Goal: Find contact information: Find contact information

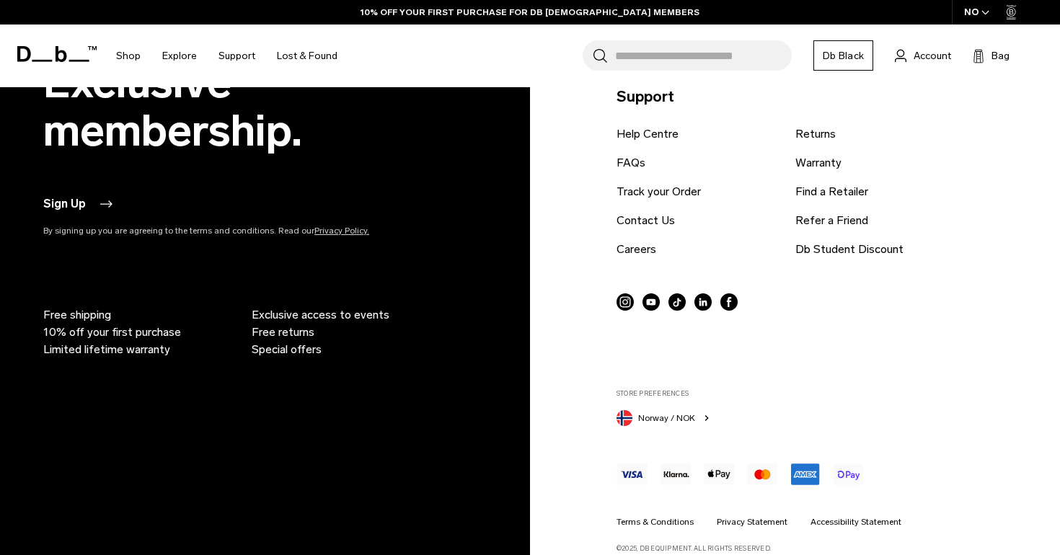
scroll to position [3018, 0]
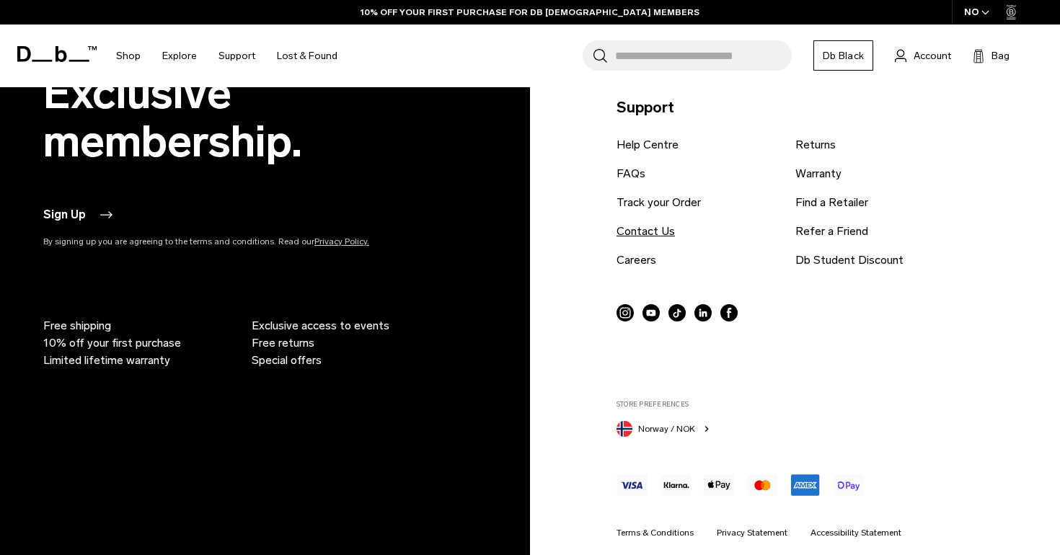
click at [657, 233] on link "Contact Us" at bounding box center [645, 231] width 58 height 17
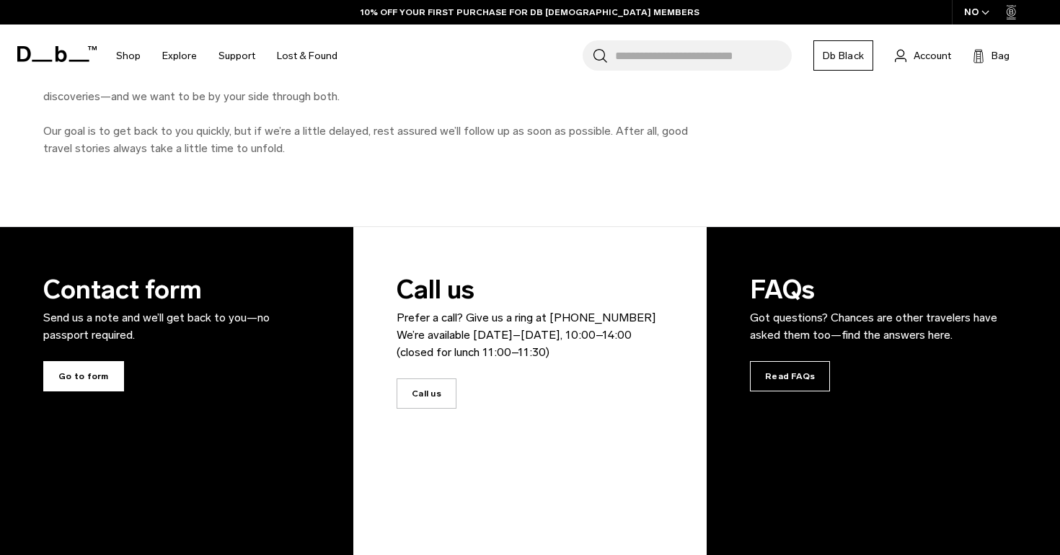
click at [74, 366] on span "Go to form" at bounding box center [83, 376] width 81 height 30
